Goal: Information Seeking & Learning: Learn about a topic

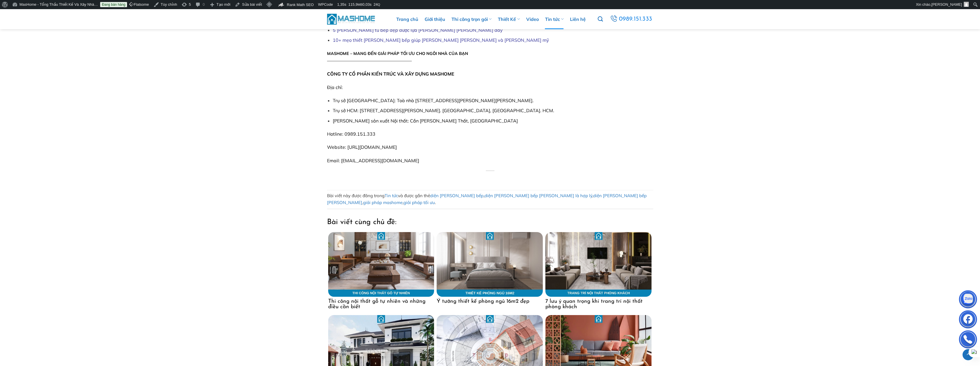
scroll to position [2158, 0]
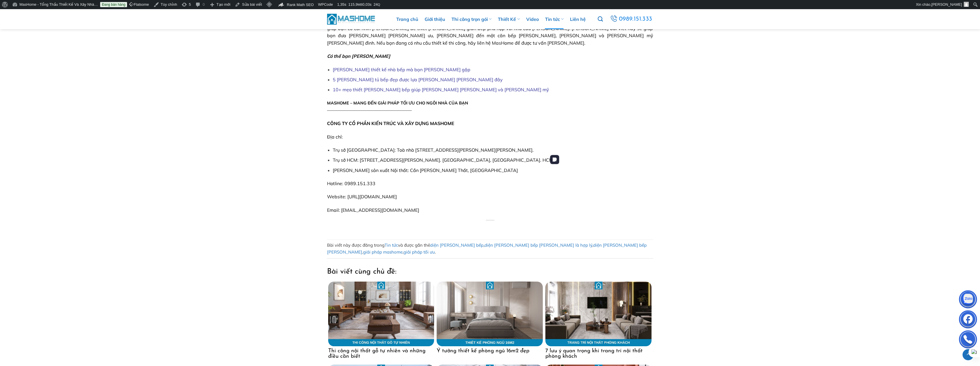
drag, startPoint x: 616, startPoint y: 181, endPoint x: 584, endPoint y: 179, distance: 32.4
click at [616, 282] on img at bounding box center [599, 314] width 106 height 65
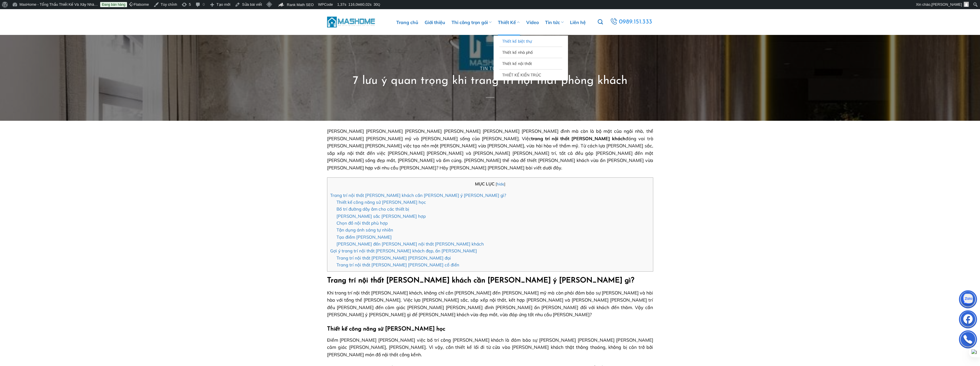
click at [512, 43] on link "Thiết kế biệt thự" at bounding box center [530, 41] width 57 height 11
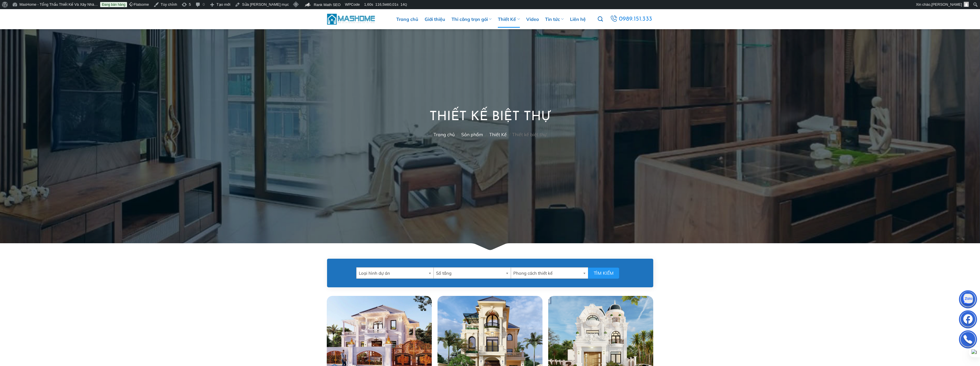
scroll to position [57, 0]
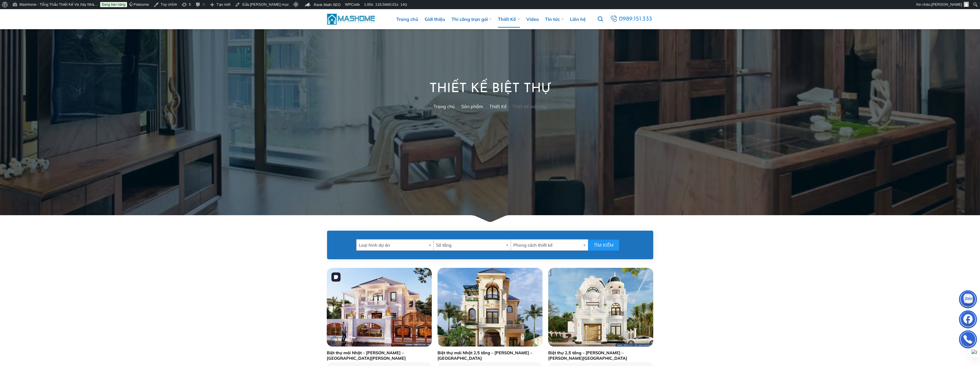
click at [383, 279] on div "+" at bounding box center [379, 307] width 105 height 79
click at [385, 297] on img "Biệt thự mái Nhật - Anh Mạnh - Thái Bình" at bounding box center [379, 307] width 105 height 79
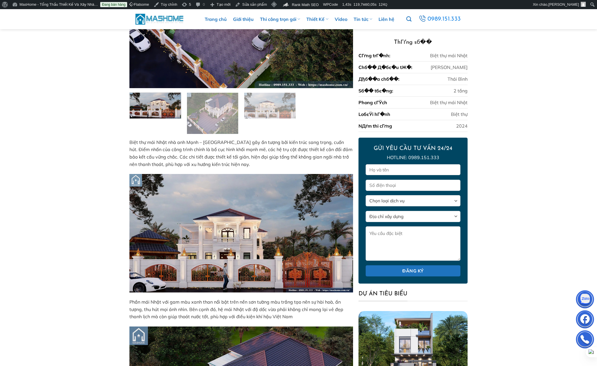
scroll to position [137, 0]
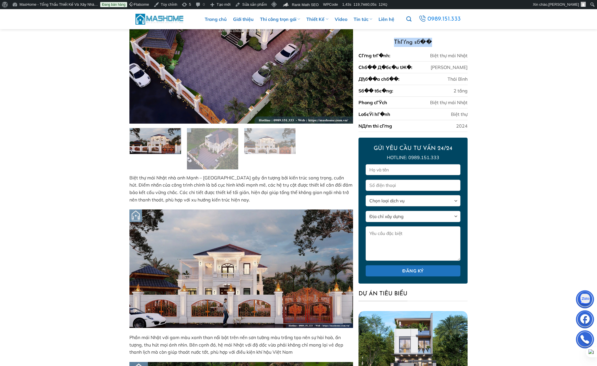
drag, startPoint x: 388, startPoint y: 41, endPoint x: 439, endPoint y: 43, distance: 51.3
click at [439, 43] on h3 "ThГґng sб��" at bounding box center [412, 42] width 109 height 9
copy h3 "ThГґng sб��"
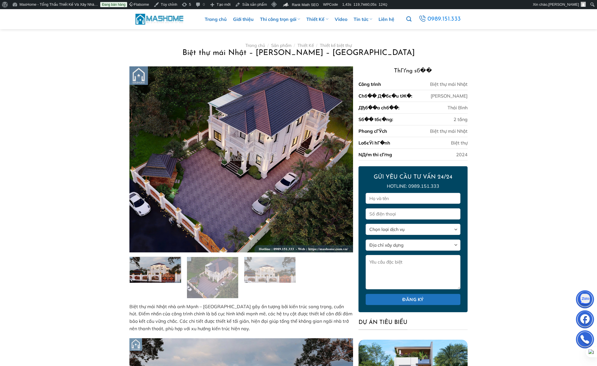
scroll to position [0, 0]
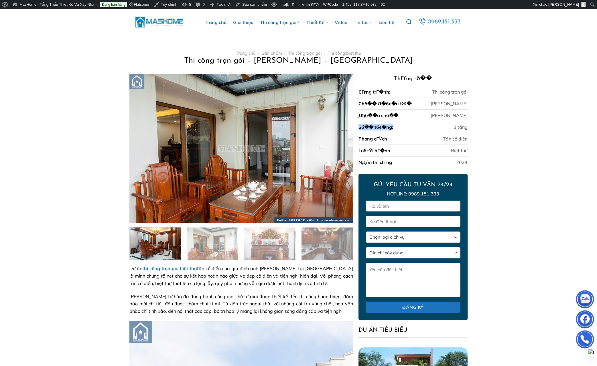
drag, startPoint x: 399, startPoint y: 128, endPoint x: 357, endPoint y: 129, distance: 41.5
drag, startPoint x: 571, startPoint y: 157, endPoint x: 551, endPoint y: 161, distance: 21.1
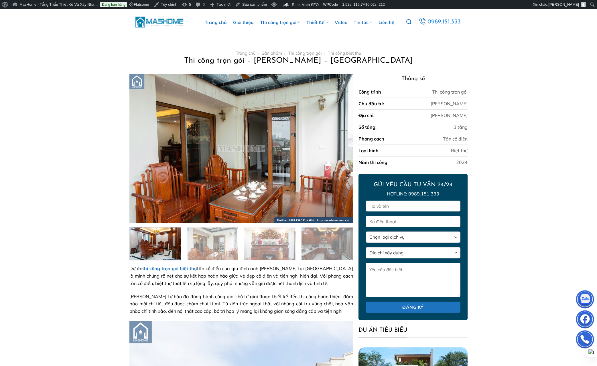
drag, startPoint x: 165, startPoint y: 20, endPoint x: 174, endPoint y: 17, distance: 8.9
click at [165, 20] on img at bounding box center [159, 22] width 49 height 12
